Goal: Check status

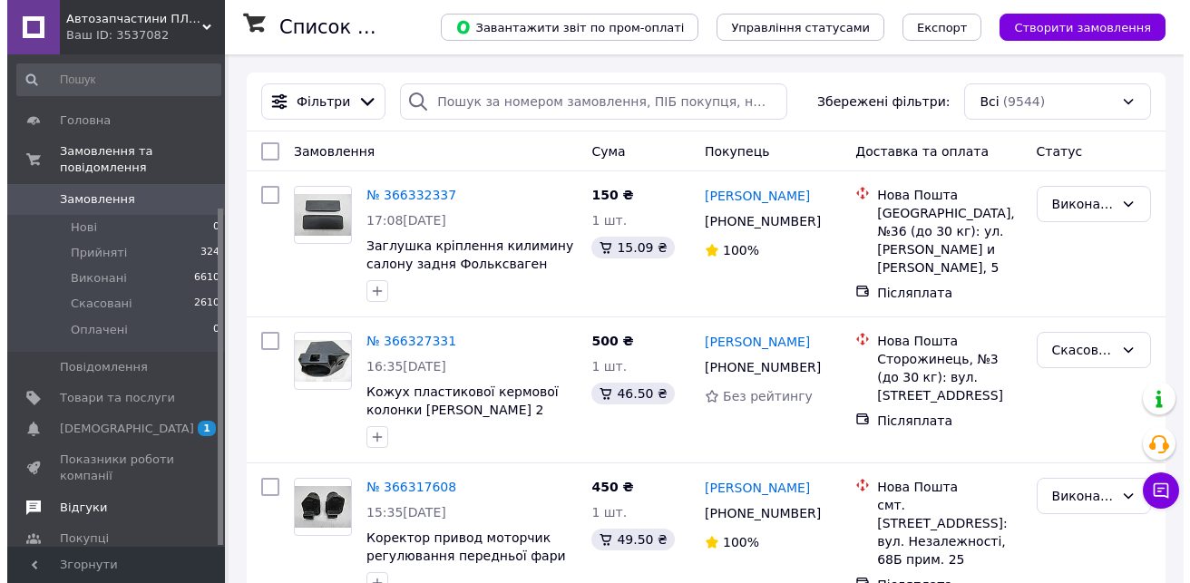
scroll to position [224, 0]
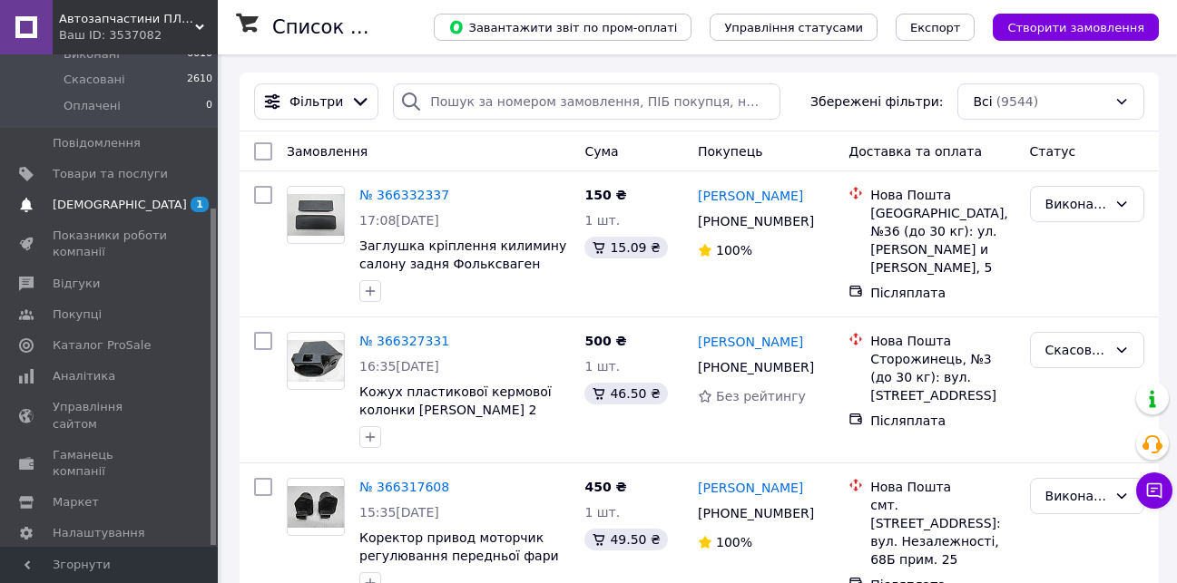
click at [90, 197] on span "[DEMOGRAPHIC_DATA]" at bounding box center [120, 205] width 134 height 16
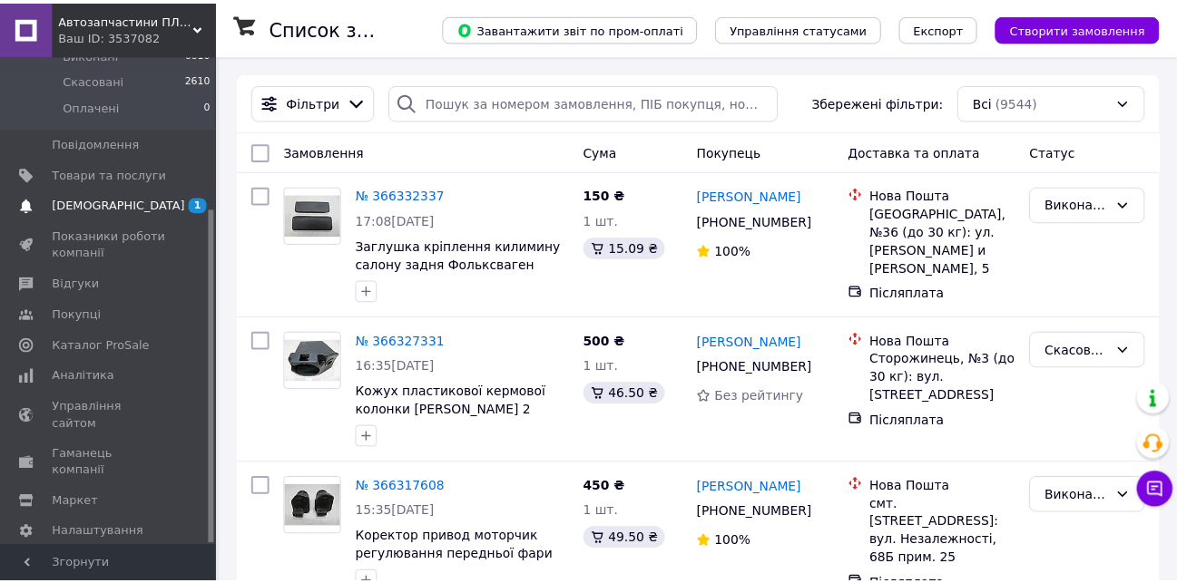
scroll to position [42, 0]
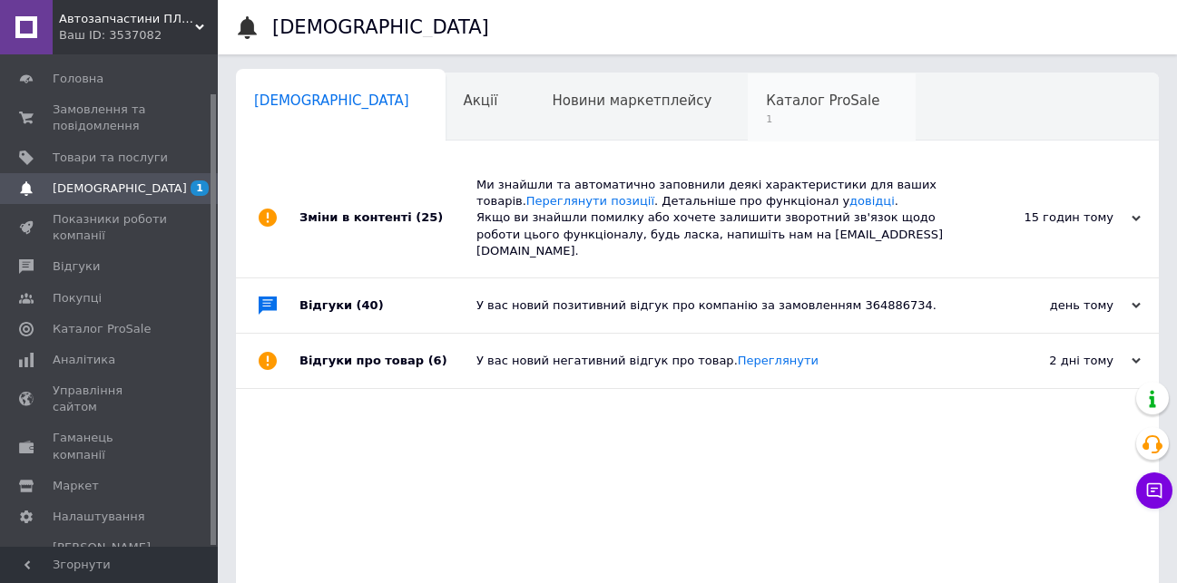
click at [766, 101] on span "Каталог ProSale" at bounding box center [822, 101] width 113 height 16
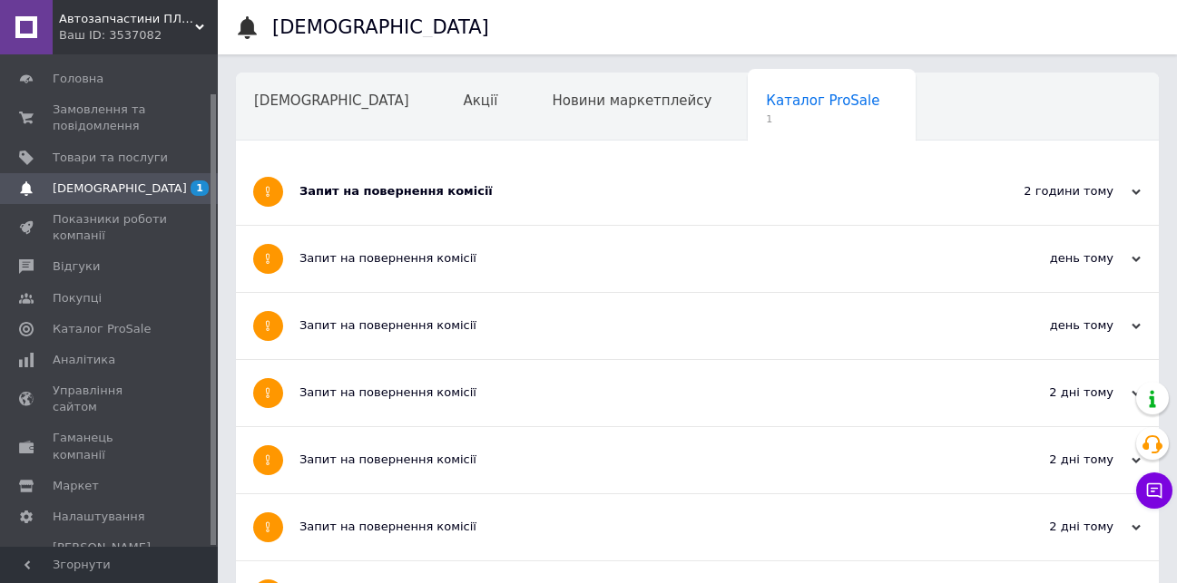
click at [398, 161] on span "Навчання та заходи" at bounding box center [326, 169] width 144 height 16
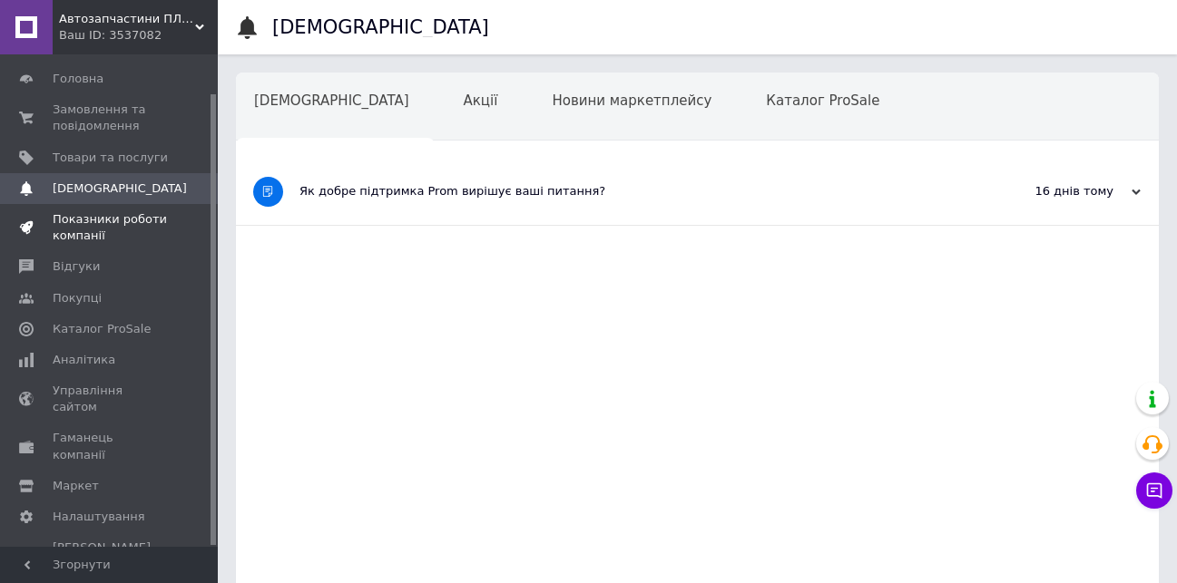
click at [83, 222] on span "Показники роботи компанії" at bounding box center [110, 227] width 115 height 33
